Goal: Task Accomplishment & Management: Manage account settings

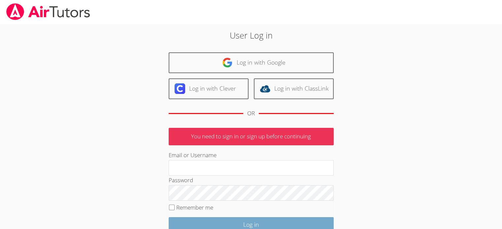
type input "[EMAIL_ADDRESS][DOMAIN_NAME]"
click at [238, 224] on input "Log in" at bounding box center [251, 225] width 165 height 16
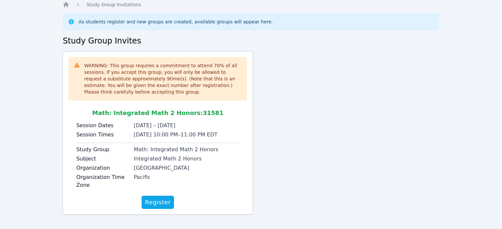
scroll to position [25, 0]
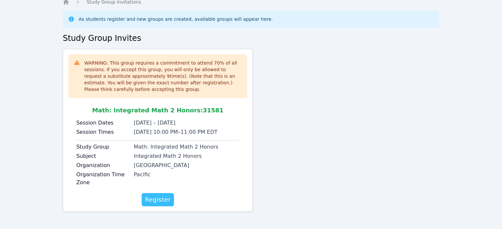
click at [152, 199] on span "Register" at bounding box center [158, 199] width 26 height 9
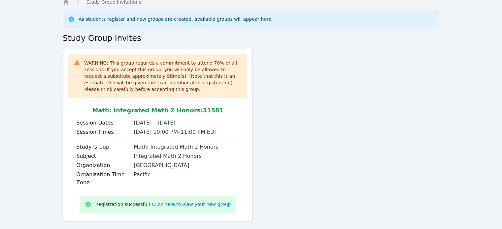
scroll to position [35, 0]
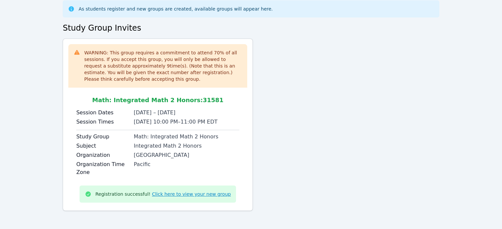
click at [186, 194] on link "Click here to view your new group" at bounding box center [191, 194] width 79 height 7
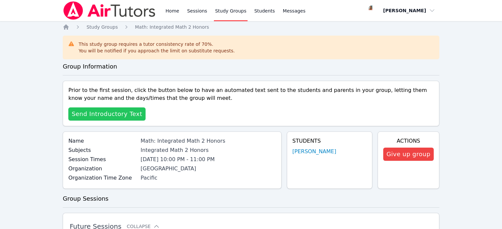
click at [123, 115] on span "Send Introductory Text" at bounding box center [107, 114] width 71 height 9
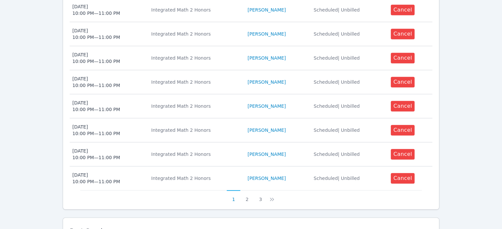
scroll to position [324, 0]
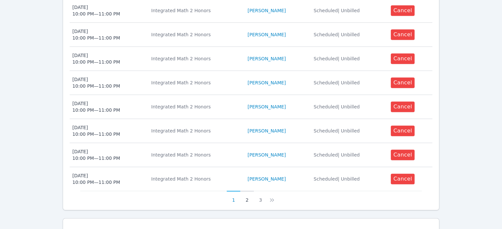
click at [248, 200] on button "2" at bounding box center [247, 197] width 14 height 13
click at [262, 202] on button "3" at bounding box center [265, 197] width 14 height 13
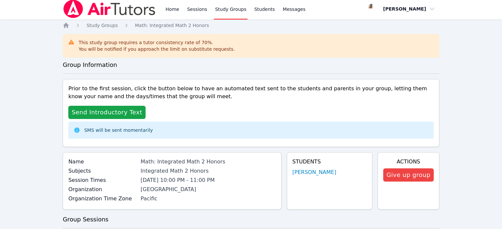
scroll to position [0, 0]
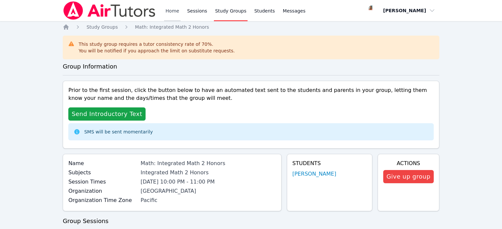
click at [177, 12] on link "Home" at bounding box center [172, 10] width 16 height 21
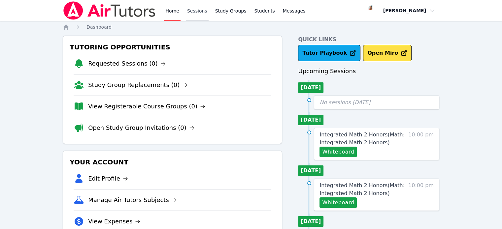
click at [192, 11] on link "Sessions" at bounding box center [197, 10] width 23 height 21
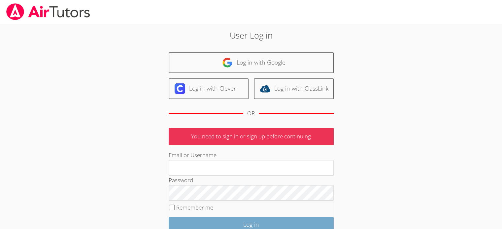
type input "maireasha@yahoo.com"
click at [229, 220] on input "Log in" at bounding box center [251, 225] width 165 height 16
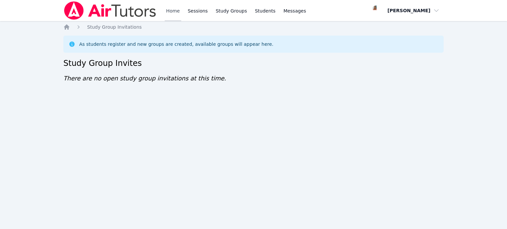
click at [172, 10] on link "Home" at bounding box center [173, 10] width 16 height 21
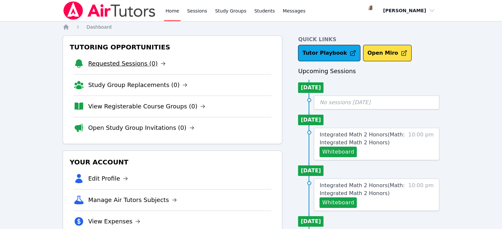
click at [127, 63] on link "Requested Sessions (0)" at bounding box center [127, 63] width 78 height 9
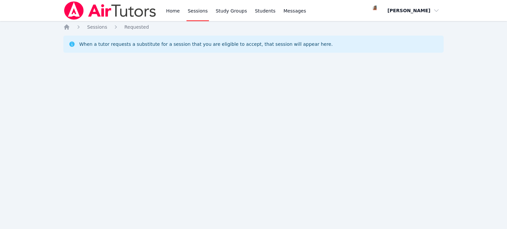
click at [193, 11] on link "Sessions" at bounding box center [197, 10] width 23 height 21
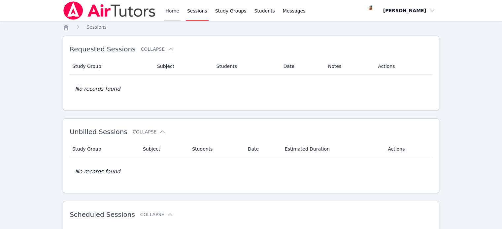
click at [176, 13] on link "Home" at bounding box center [172, 10] width 16 height 21
